Goal: Find specific page/section: Locate a particular part of the current website

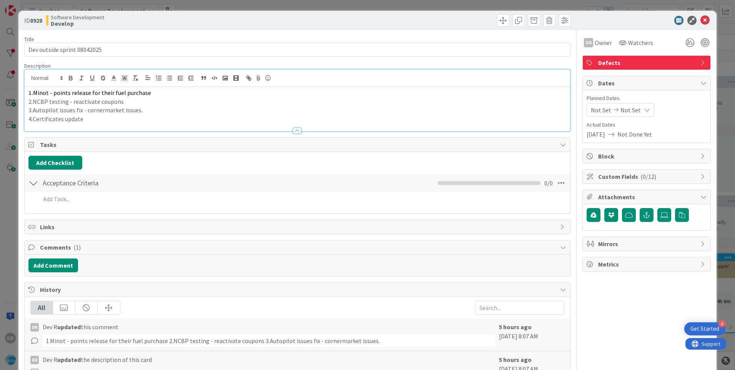
scroll to position [115, 801]
copy div "1. Minot - points release for their fuel purchase 2.NCBP testing - reactivate c…"
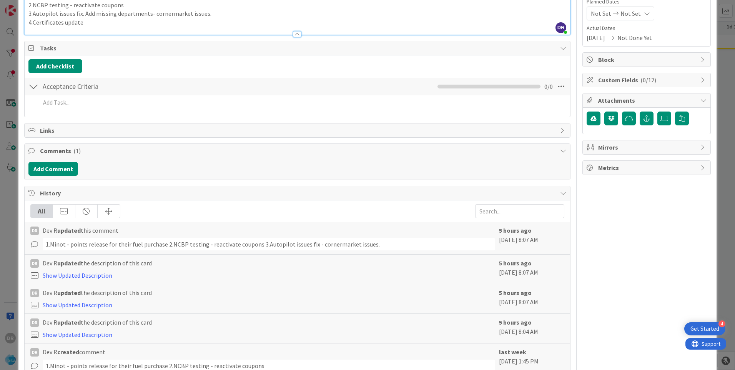
scroll to position [115, 0]
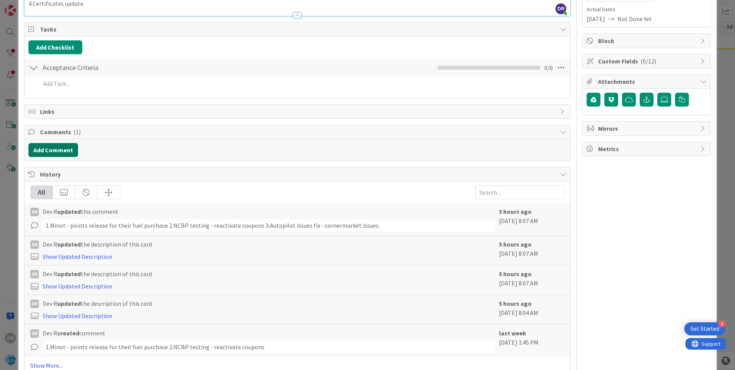
click at [55, 150] on button "Add Comment" at bounding box center [53, 150] width 50 height 14
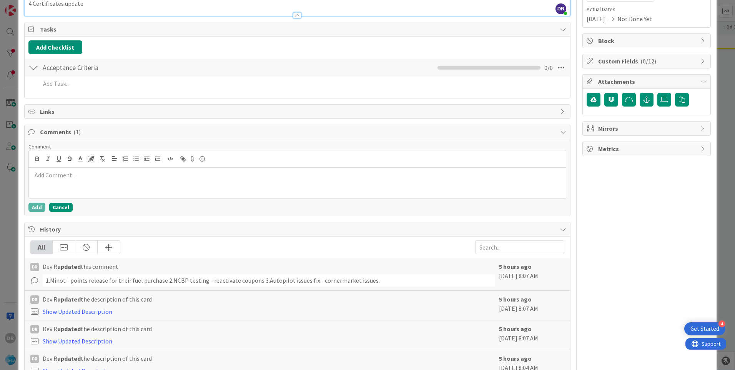
click at [62, 209] on button "Cancel" at bounding box center [60, 207] width 23 height 9
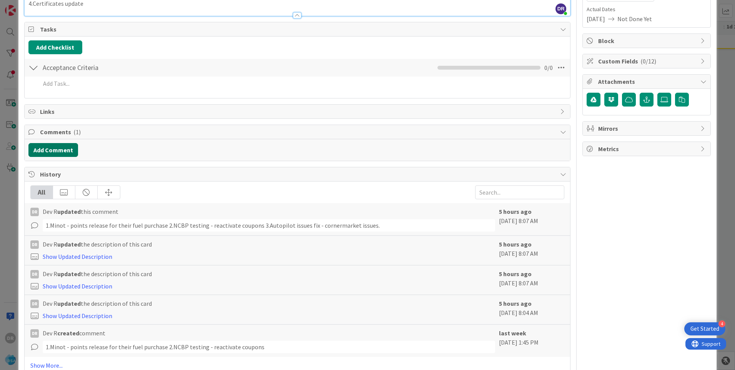
click at [61, 154] on button "Add Comment" at bounding box center [53, 150] width 50 height 14
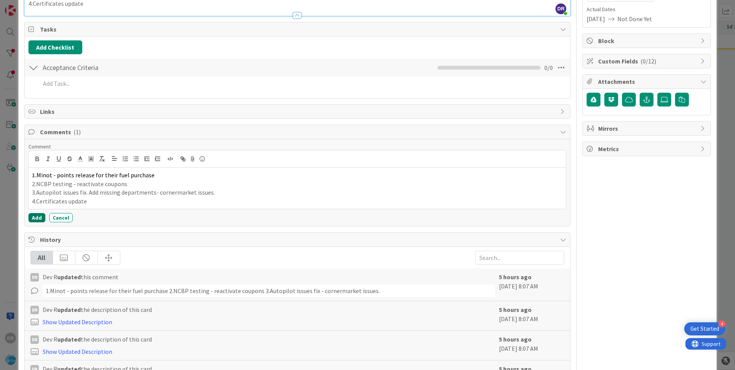
click at [36, 218] on button "Add" at bounding box center [36, 217] width 17 height 9
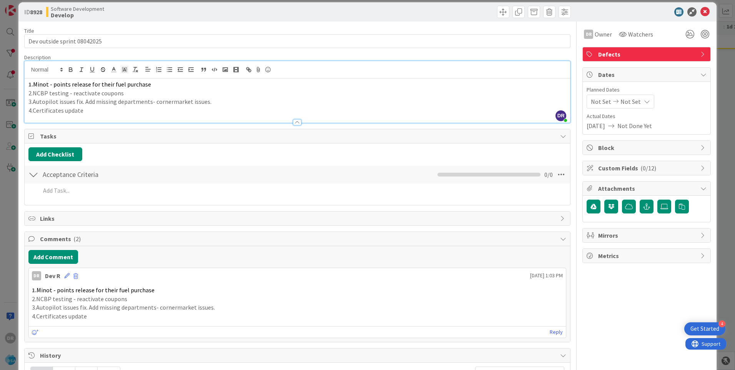
scroll to position [0, 0]
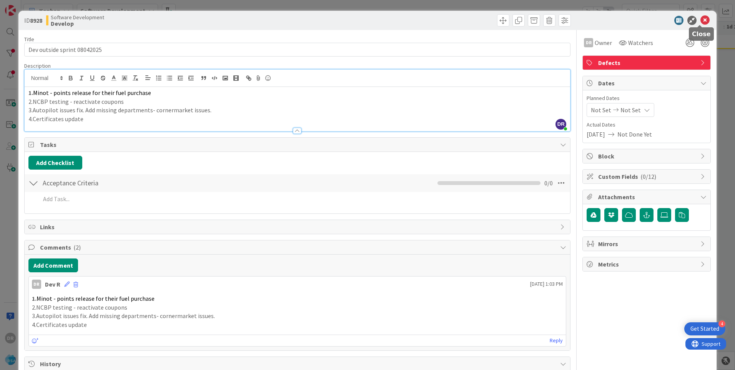
click at [700, 20] on icon at bounding box center [704, 20] width 9 height 9
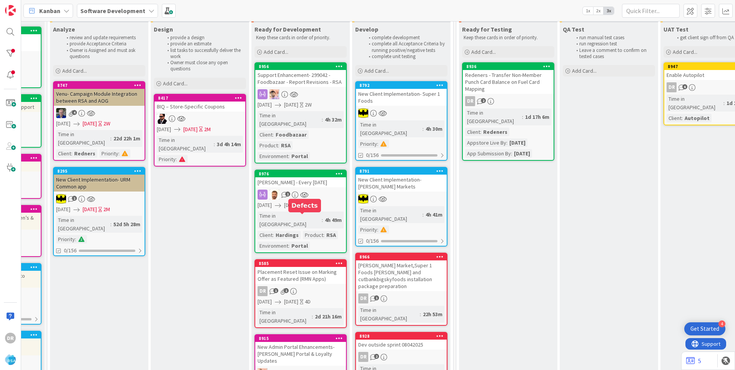
scroll to position [0, 801]
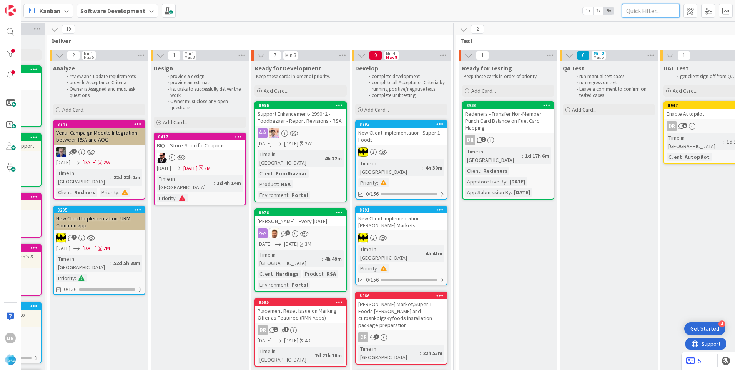
click at [640, 13] on input "text" at bounding box center [651, 11] width 58 height 14
paste input "8980"
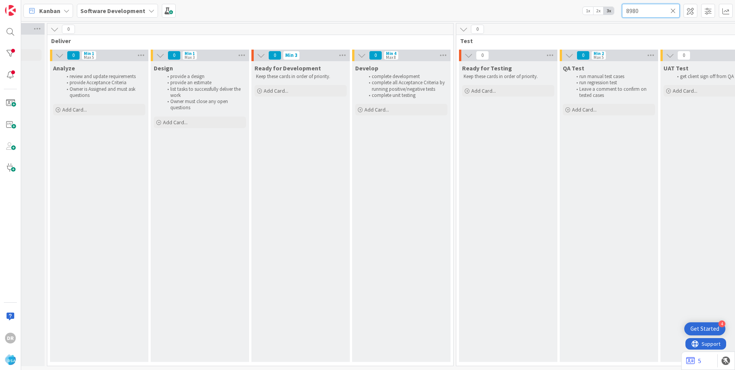
type input "8980"
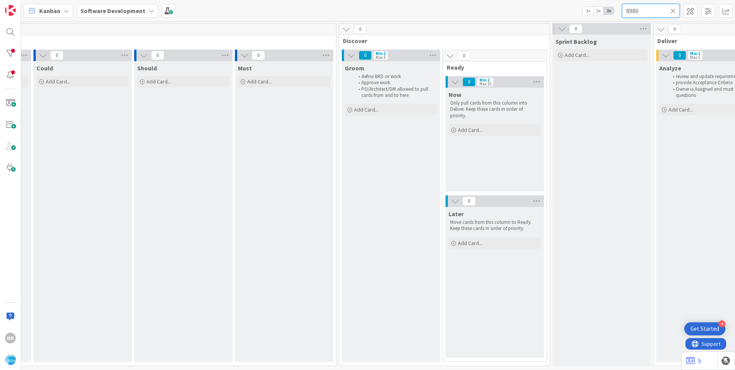
scroll to position [0, 0]
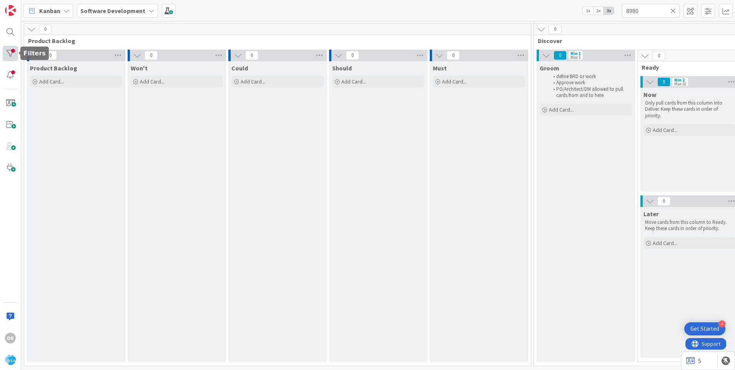
click at [14, 54] on div at bounding box center [10, 53] width 15 height 15
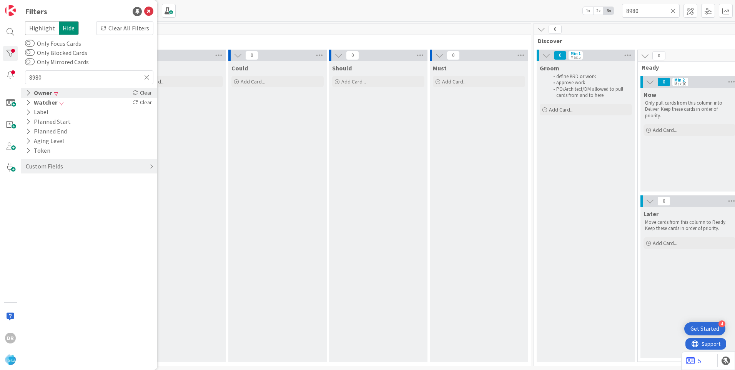
click at [35, 96] on div "Owner" at bounding box center [39, 93] width 28 height 10
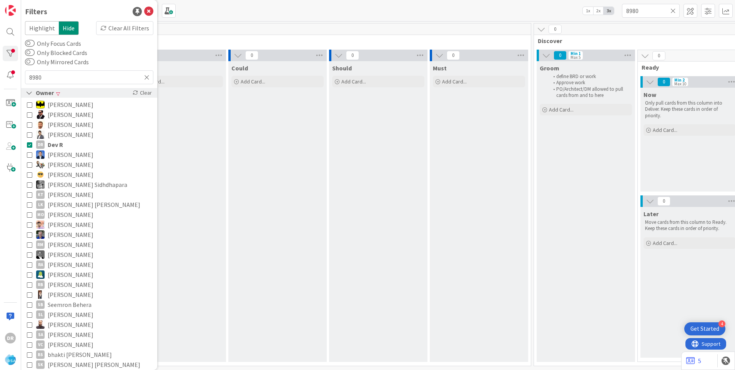
click at [31, 93] on icon at bounding box center [29, 93] width 7 height 7
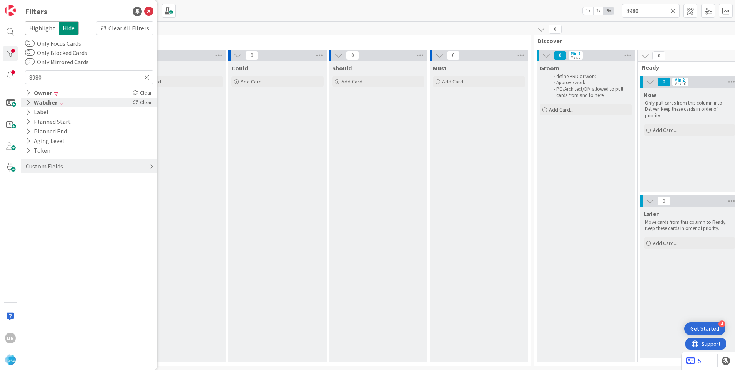
click at [28, 103] on icon at bounding box center [28, 102] width 5 height 7
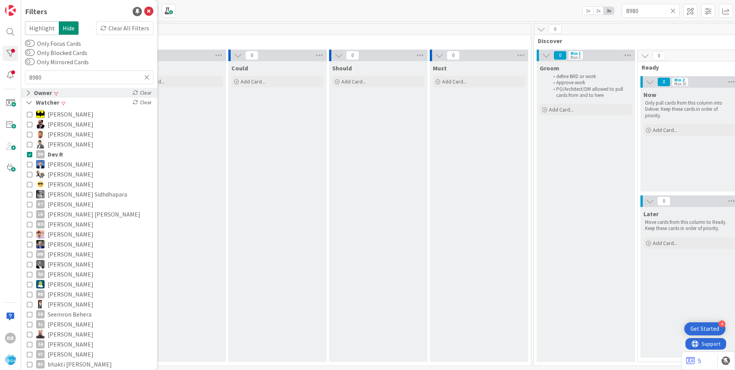
click at [31, 91] on div "Owner" at bounding box center [39, 93] width 28 height 10
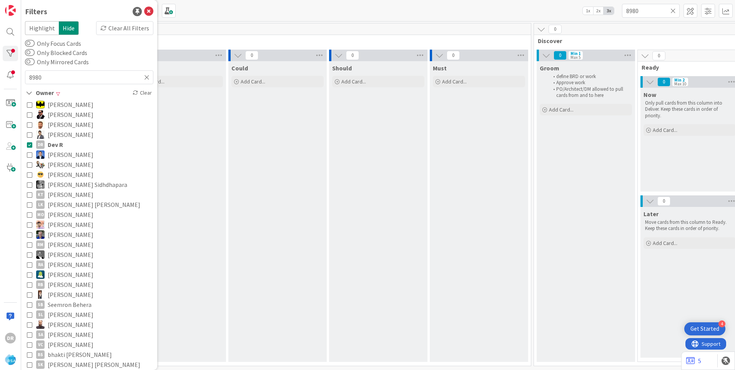
click at [30, 125] on icon at bounding box center [29, 124] width 5 height 5
click at [30, 222] on icon at bounding box center [29, 224] width 5 height 5
click at [643, 13] on input "8980" at bounding box center [651, 11] width 58 height 14
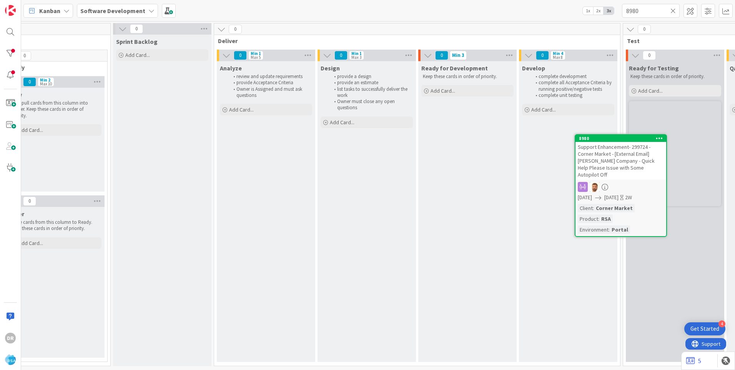
scroll to position [0, 645]
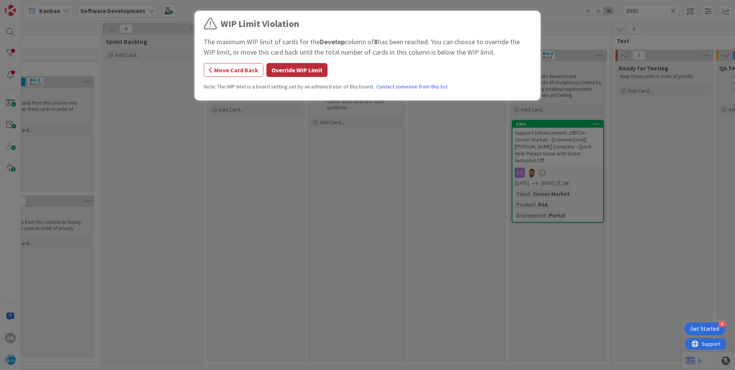
click at [311, 70] on button "Override WIP Limit" at bounding box center [296, 70] width 61 height 14
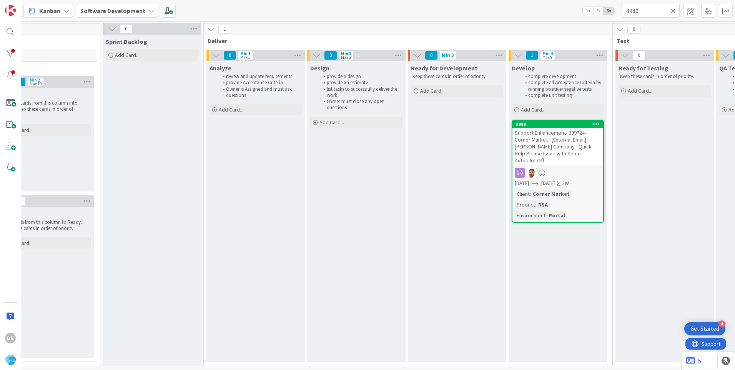
click at [529, 133] on span "Support Enhancement- 299724 - Corner Market - [External Email] [PERSON_NAME] Co…" at bounding box center [553, 146] width 77 height 35
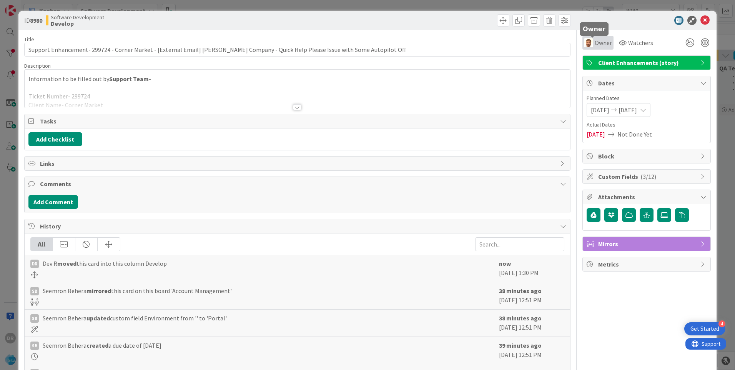
click at [599, 43] on span "Owner" at bounding box center [603, 42] width 17 height 9
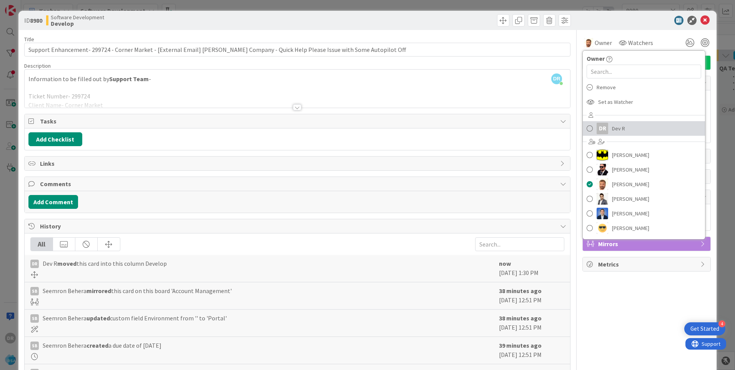
click at [587, 127] on span at bounding box center [590, 129] width 6 height 12
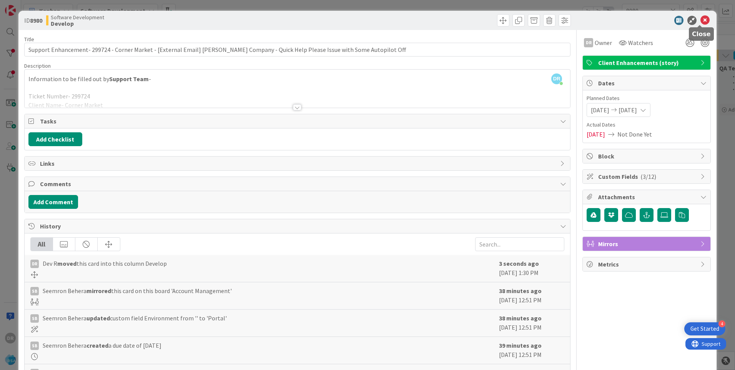
click at [700, 18] on icon at bounding box center [704, 20] width 9 height 9
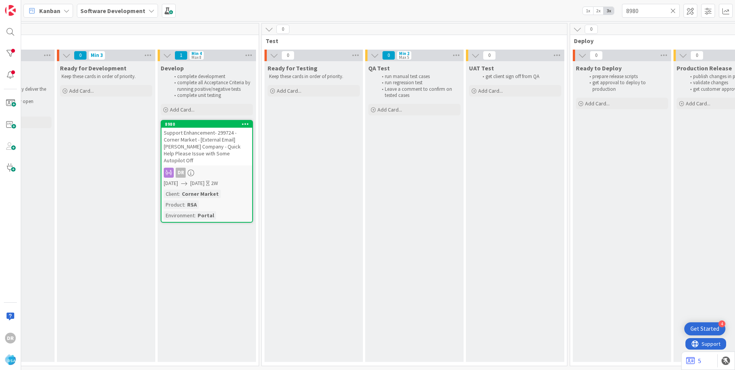
scroll to position [0, 997]
click at [675, 8] on icon at bounding box center [672, 10] width 5 height 7
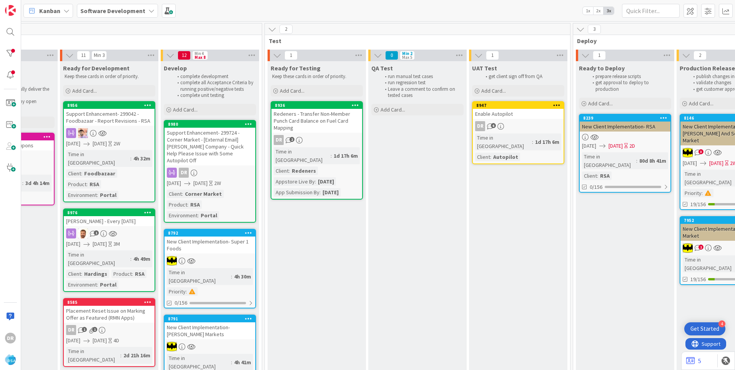
scroll to position [0, 994]
click at [212, 138] on div "Support Enhancement- 299724 - Corner Market - [External Email] [PERSON_NAME] Co…" at bounding box center [208, 147] width 91 height 38
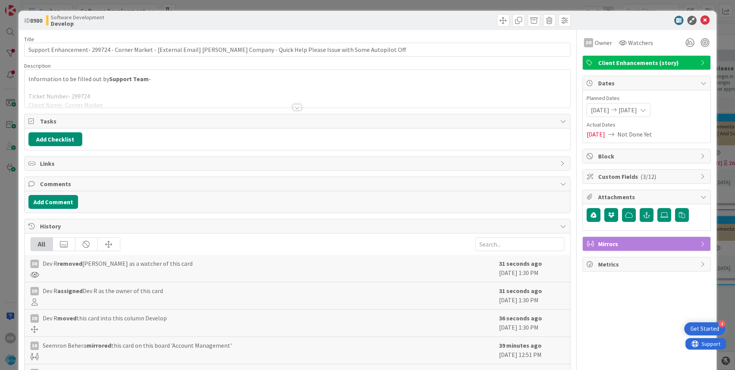
click at [152, 96] on div at bounding box center [297, 98] width 545 height 20
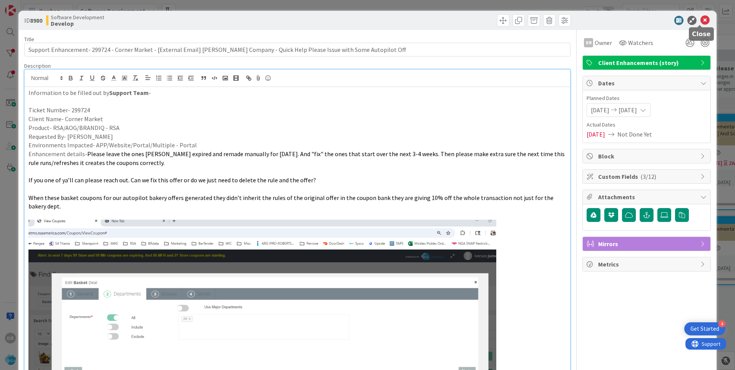
click at [700, 18] on icon at bounding box center [704, 20] width 9 height 9
